Goal: Task Accomplishment & Management: Use online tool/utility

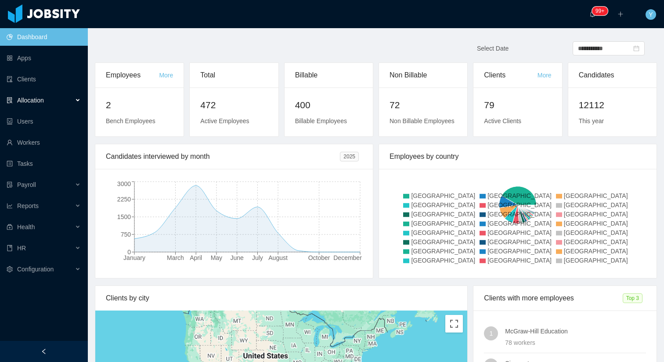
click at [66, 93] on div "Allocation" at bounding box center [44, 100] width 88 height 18
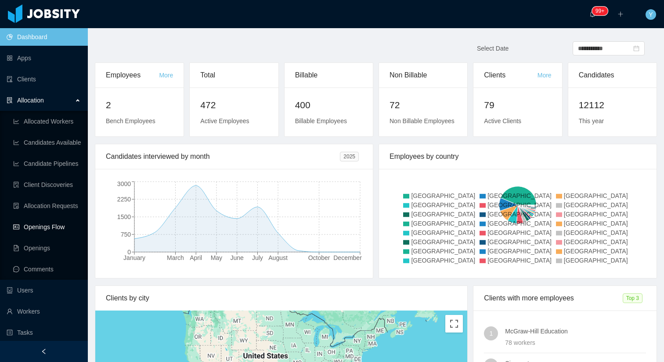
click at [29, 224] on link "Openings Flow" at bounding box center [47, 227] width 68 height 18
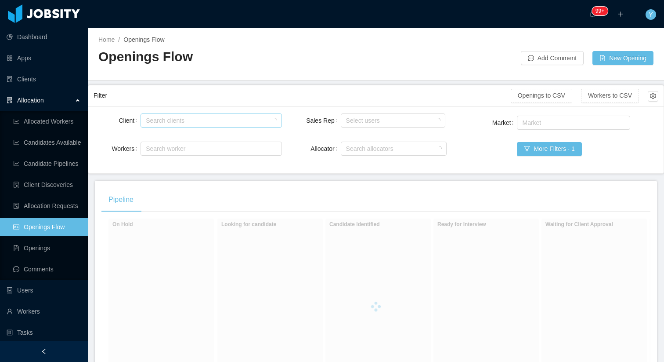
click at [185, 125] on div "Search clients" at bounding box center [209, 120] width 133 height 13
type input "******"
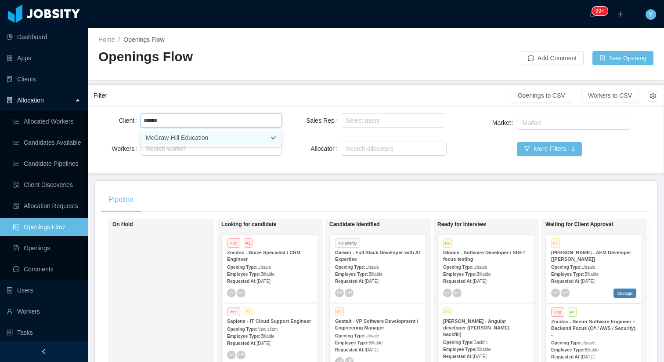
click at [236, 137] on li "McGraw-Hill Education" at bounding box center [211, 138] width 141 height 14
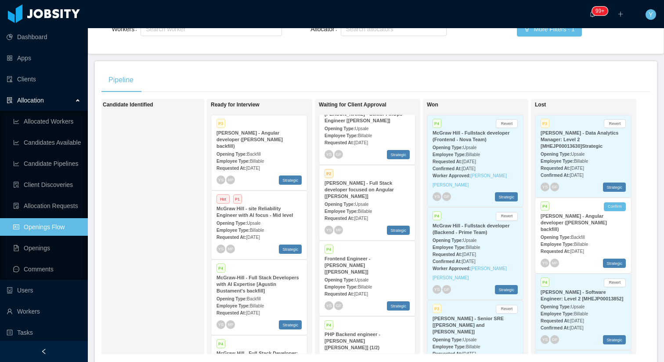
scroll to position [180, 0]
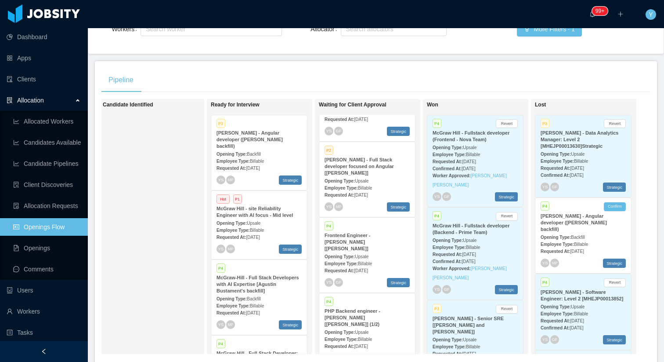
click at [380, 183] on div "Employee Type: Billable" at bounding box center [367, 187] width 85 height 9
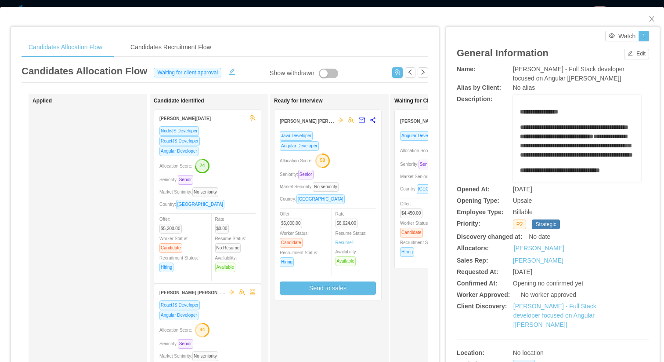
click at [378, 171] on div "Java Developer Angular Developer Allocation Score: 50 Seniority: Senior Market …" at bounding box center [328, 215] width 107 height 169
click at [368, 170] on div "Seniority: Senior" at bounding box center [328, 174] width 96 height 10
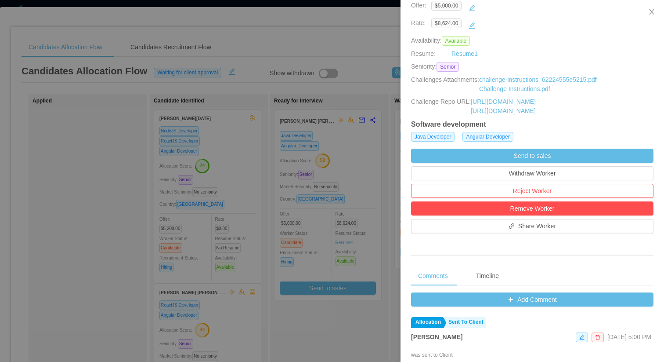
scroll to position [304, 0]
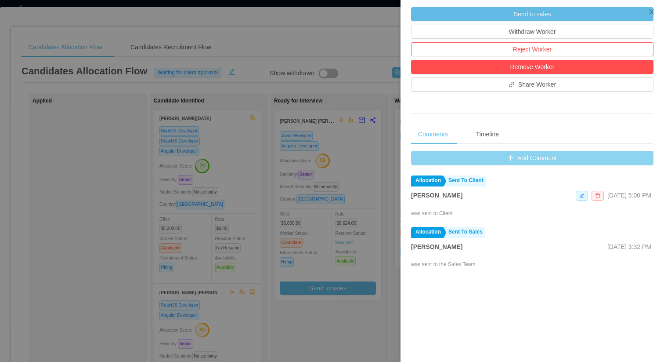
click at [500, 162] on button "Add Comment" at bounding box center [532, 158] width 243 height 14
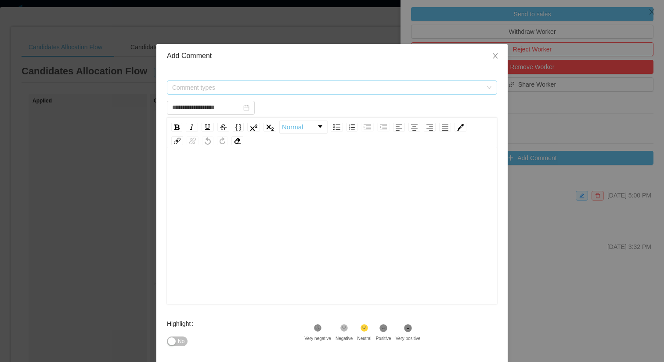
click at [381, 82] on span "Comment types" at bounding box center [329, 87] width 314 height 13
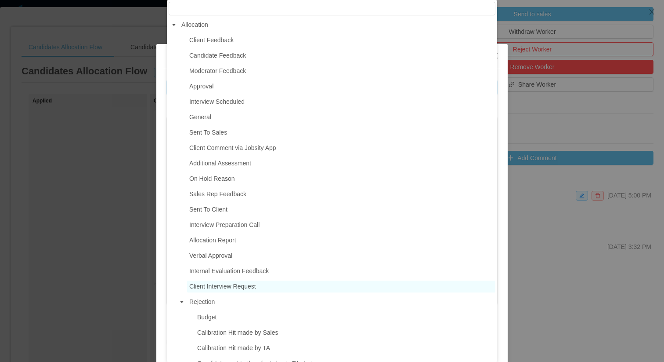
click at [224, 286] on span "Client Interview Request" at bounding box center [222, 286] width 67 height 7
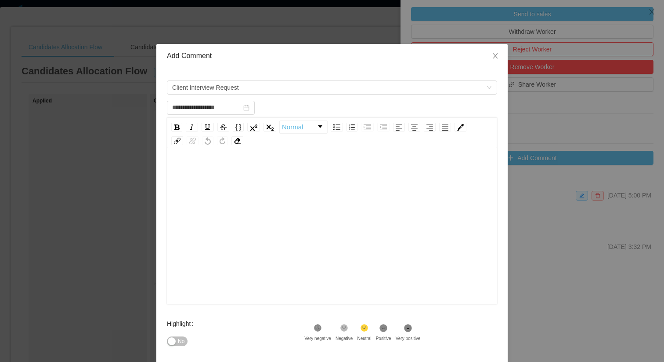
click at [293, 260] on div "rdw-editor" at bounding box center [332, 240] width 317 height 154
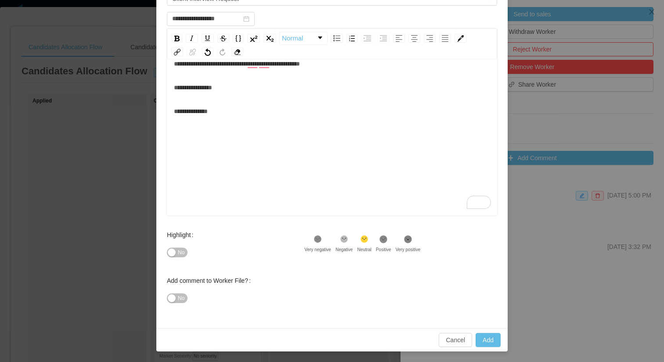
click at [480, 331] on div "Cancel Add" at bounding box center [332, 339] width 352 height 23
type input "**********"
click at [487, 342] on button "Add" at bounding box center [488, 340] width 25 height 14
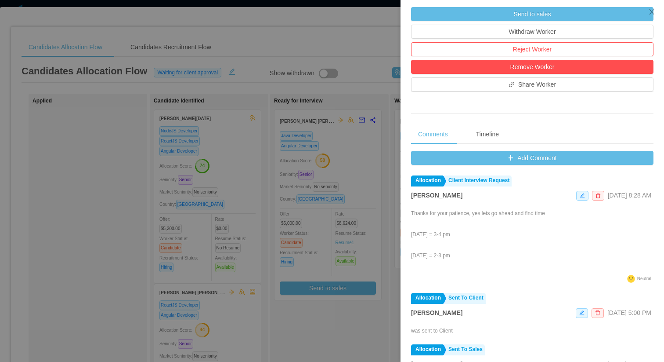
click at [290, 100] on div at bounding box center [332, 181] width 664 height 362
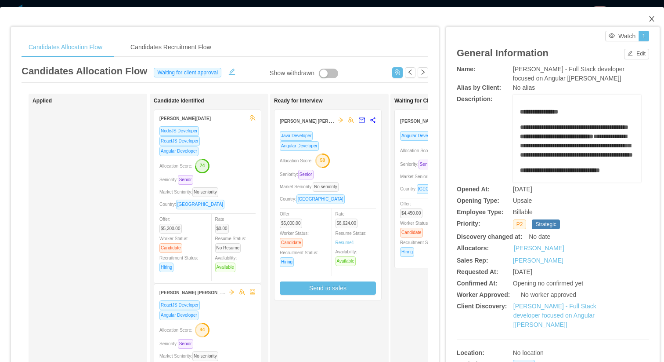
click at [655, 11] on span "Close" at bounding box center [652, 19] width 25 height 25
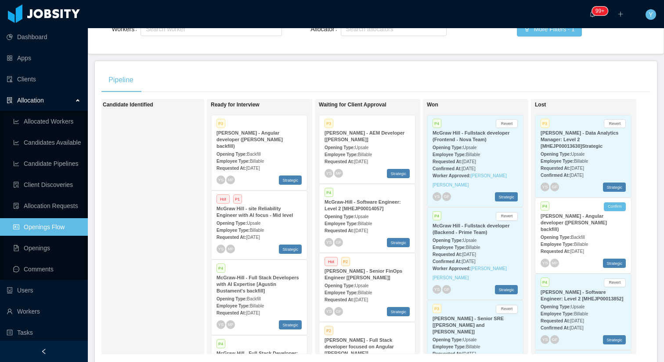
click at [380, 146] on div "Opening Type: Upsale" at bounding box center [367, 146] width 85 height 9
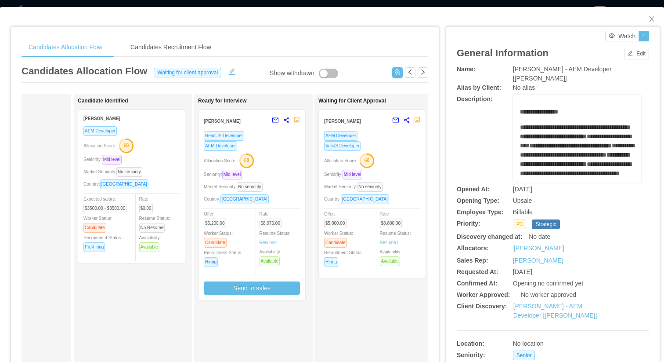
scroll to position [0, 80]
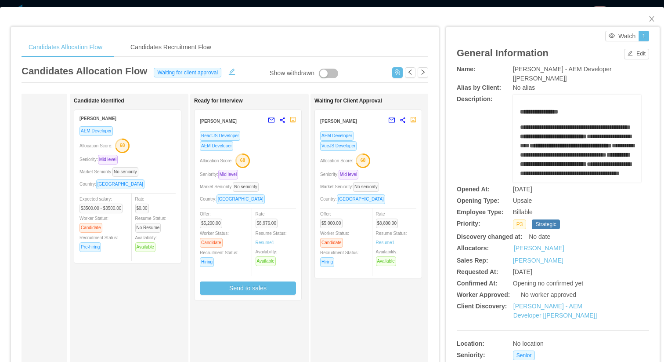
click at [390, 153] on div "Allocation Score: 68" at bounding box center [368, 160] width 96 height 14
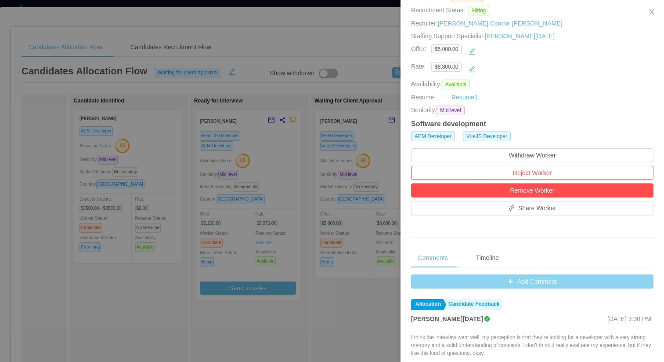
scroll to position [131, 0]
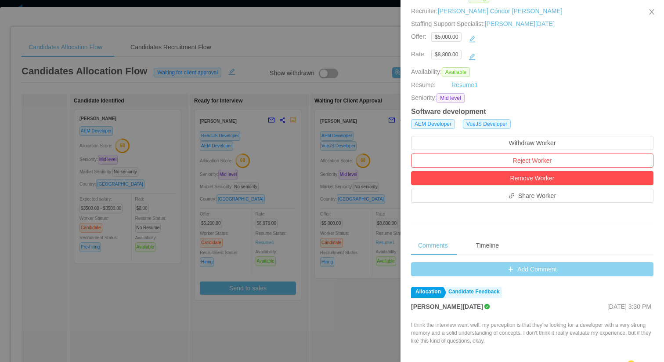
click at [472, 267] on button "Add Comment" at bounding box center [532, 269] width 243 height 14
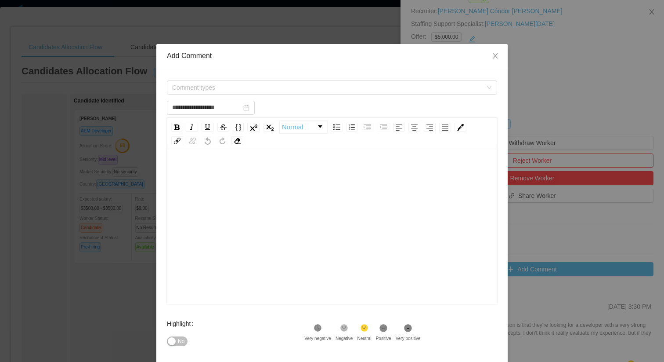
click at [323, 80] on div "Comment types" at bounding box center [332, 88] width 330 height 18
click at [305, 91] on span "Comment types" at bounding box center [327, 87] width 310 height 9
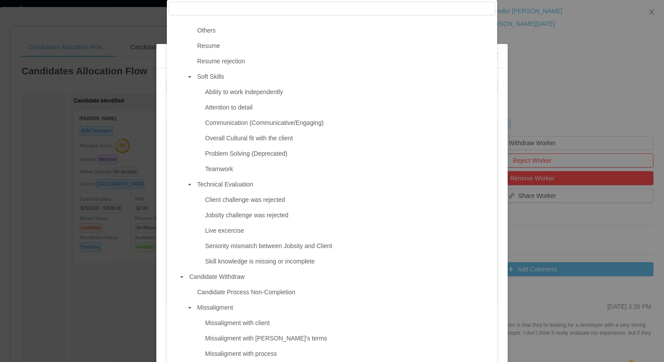
scroll to position [519, 0]
click at [224, 261] on span "Skill knowledge is missing or incomplete" at bounding box center [260, 259] width 110 height 7
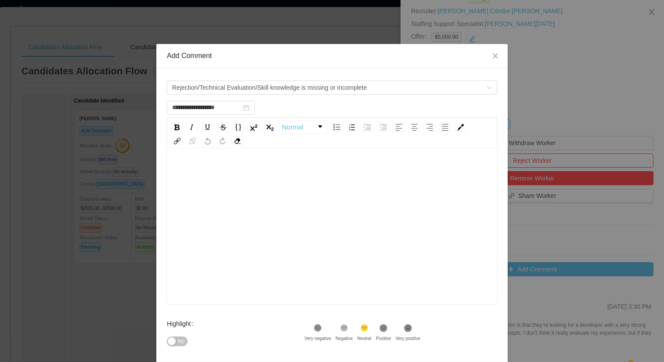
click at [259, 240] on div "rdw-editor" at bounding box center [332, 240] width 317 height 154
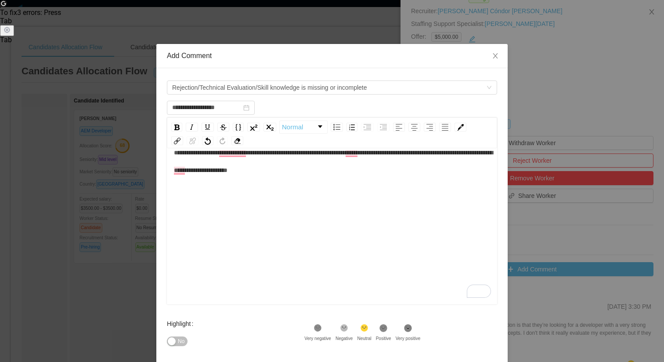
scroll to position [89, 0]
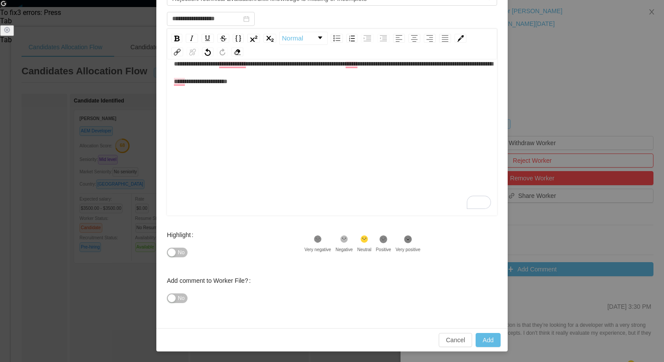
click at [324, 244] on div ".st0{fill:#8a8a8a}.st2{fill:#262626}" at bounding box center [318, 240] width 27 height 11
click at [487, 335] on button "Add" at bounding box center [488, 340] width 25 height 14
type input "**********"
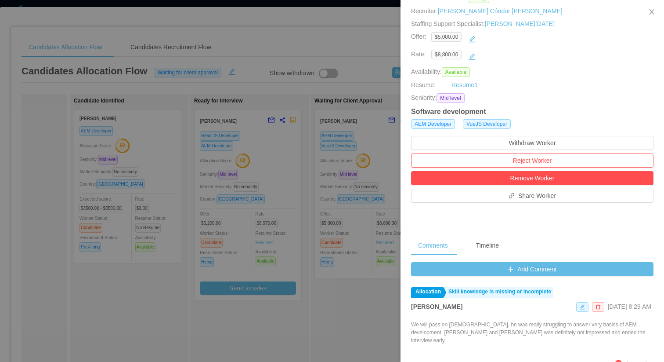
click at [341, 110] on div at bounding box center [332, 181] width 664 height 362
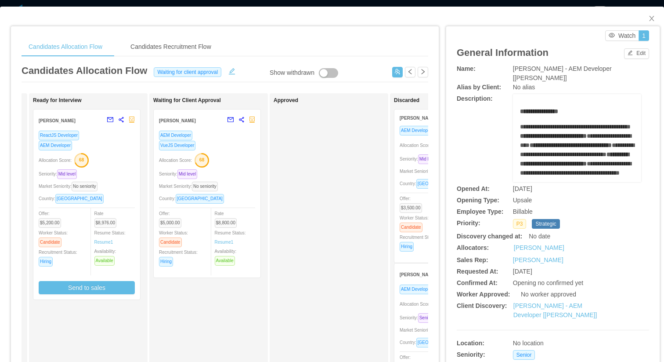
scroll to position [0, 241]
